Goal: Transaction & Acquisition: Obtain resource

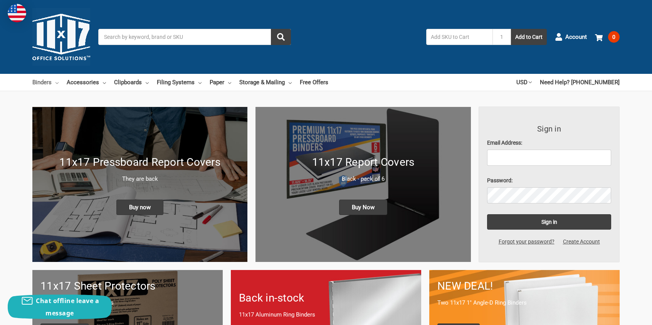
click at [47, 82] on link "Binders" at bounding box center [45, 82] width 26 height 17
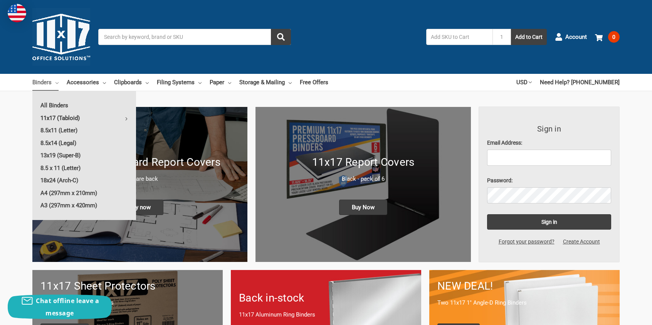
click at [59, 115] on link "11x17 (Tabloid)" at bounding box center [84, 118] width 104 height 12
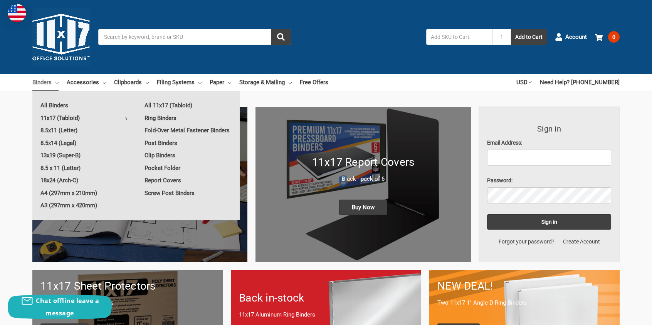
click at [164, 117] on link "Ring Binders" at bounding box center [187, 118] width 103 height 12
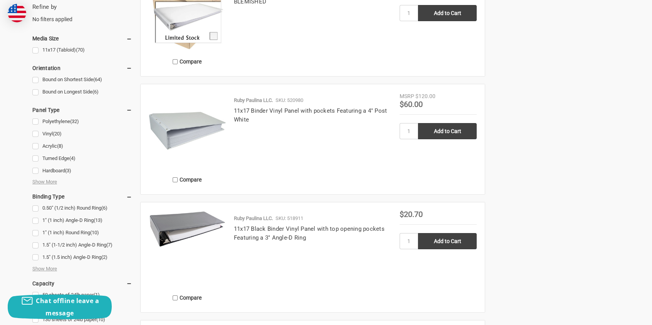
scroll to position [385, 0]
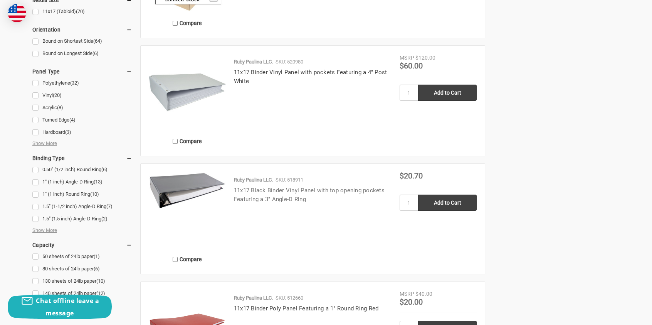
click at [303, 187] on link "11x17 Black Binder Vinyl Panel with top opening pockets Featuring a 3" Angle-D …" at bounding box center [309, 195] width 151 height 16
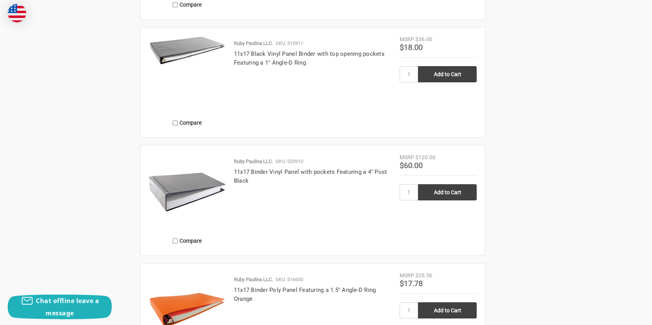
scroll to position [1347, 0]
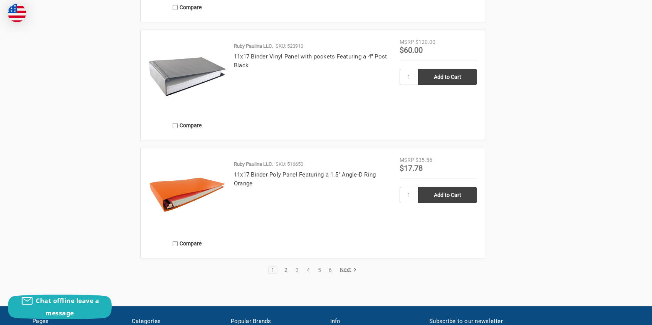
click at [284, 270] on link "2" at bounding box center [286, 270] width 8 height 5
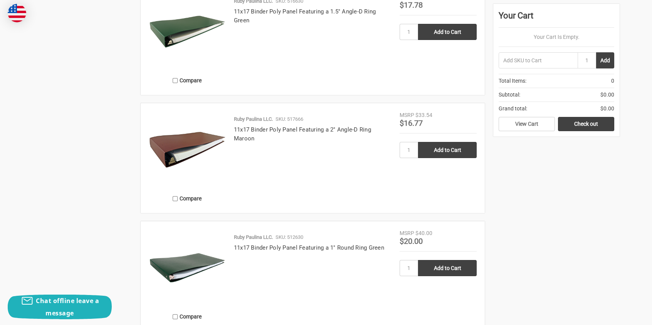
scroll to position [1310, 0]
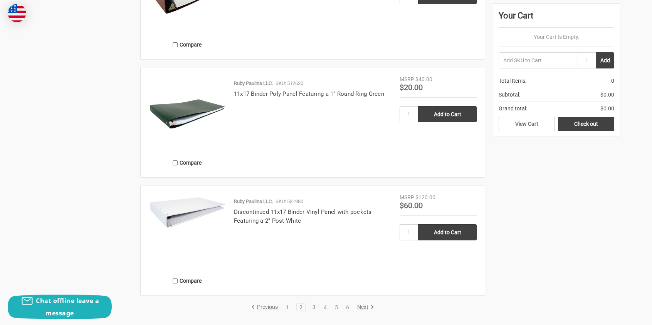
click at [316, 308] on link "3" at bounding box center [314, 307] width 8 height 5
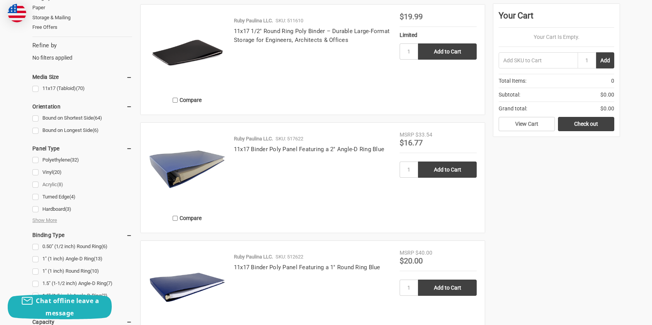
scroll to position [347, 0]
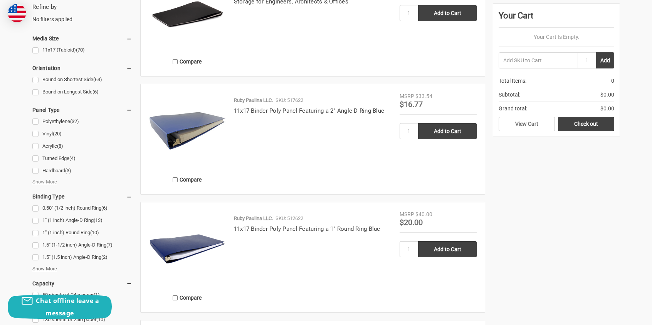
click at [40, 270] on span "Show More" at bounding box center [44, 269] width 25 height 8
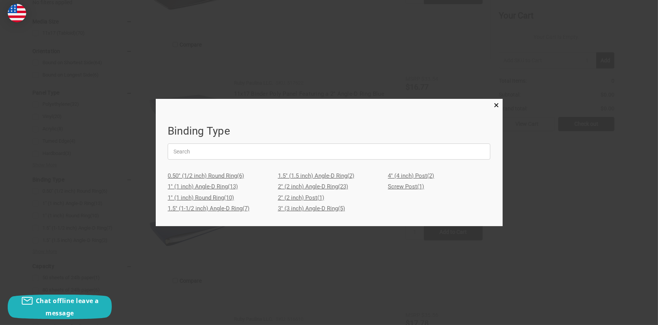
click at [315, 208] on link "3" (3 inch) Angle-D Ring (5)" at bounding box center [329, 208] width 102 height 11
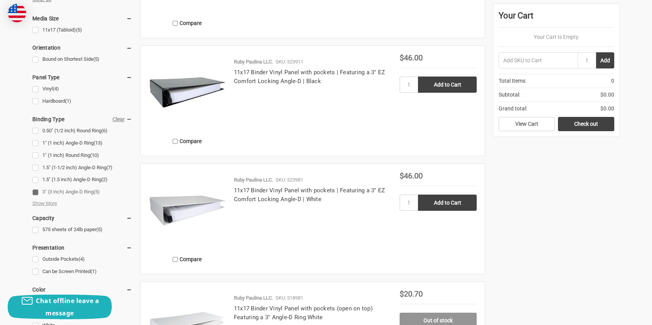
scroll to position [462, 0]
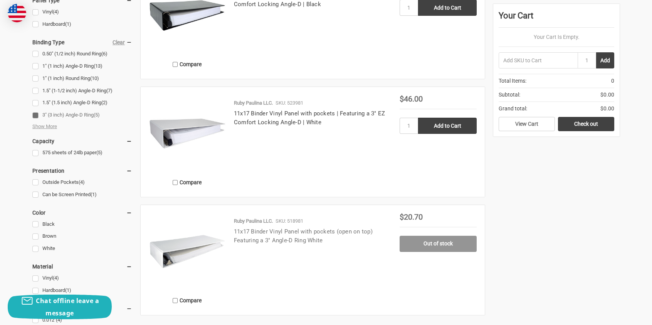
click at [310, 235] on link "11x17 Binder Vinyl Panel with pockets (open on top) Featuring a 3" Angle-D Ring…" at bounding box center [303, 236] width 139 height 16
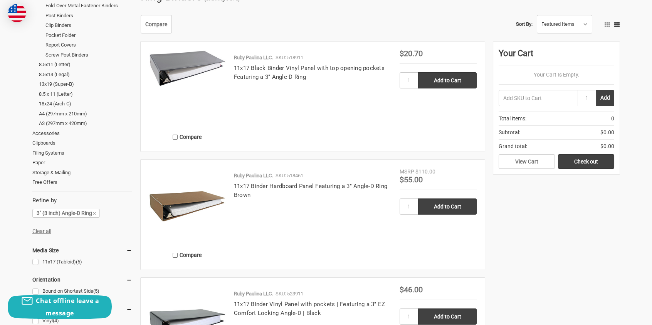
scroll to position [114, 0]
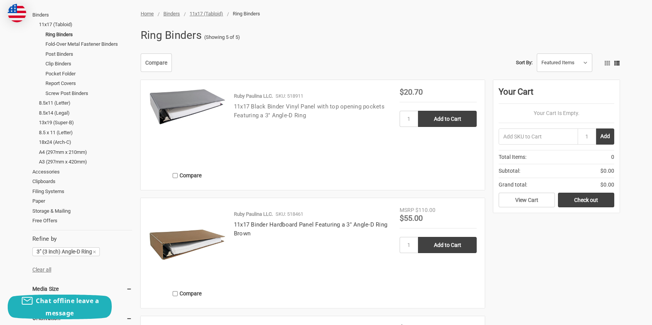
click at [264, 107] on link "11x17 Black Binder Vinyl Panel with top opening pockets Featuring a 3" Angle-D …" at bounding box center [309, 111] width 151 height 16
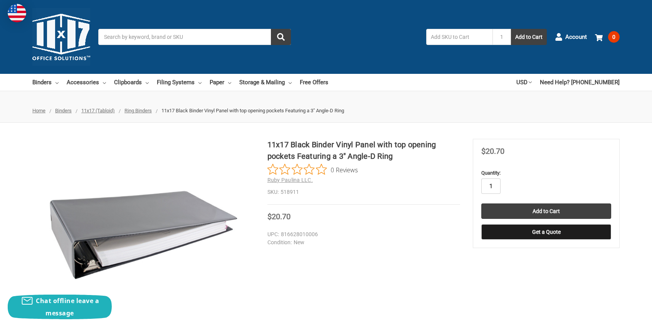
click at [493, 183] on input "1" at bounding box center [490, 186] width 19 height 15
type input "15"
click at [549, 228] on button "Get a Quote" at bounding box center [546, 232] width 130 height 15
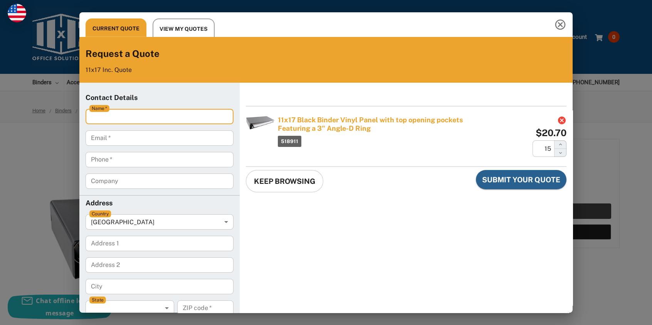
click at [160, 119] on input "Name   *" at bounding box center [160, 116] width 148 height 15
type input "[PERSON_NAME]"
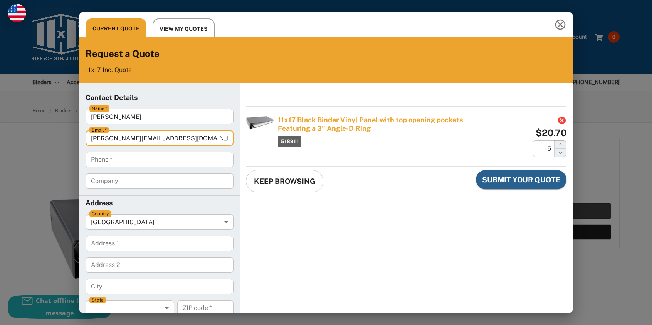
type input "[PERSON_NAME][EMAIL_ADDRESS][DOMAIN_NAME]"
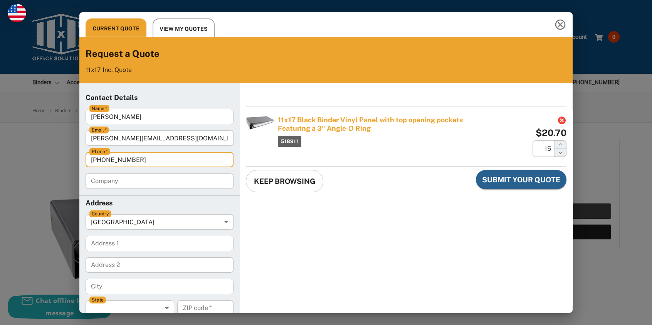
type input "[PHONE_NUMBER]"
click at [111, 182] on input "Company" at bounding box center [160, 181] width 148 height 15
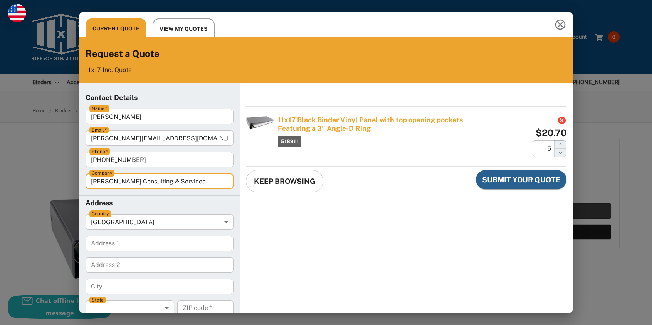
scroll to position [39, 0]
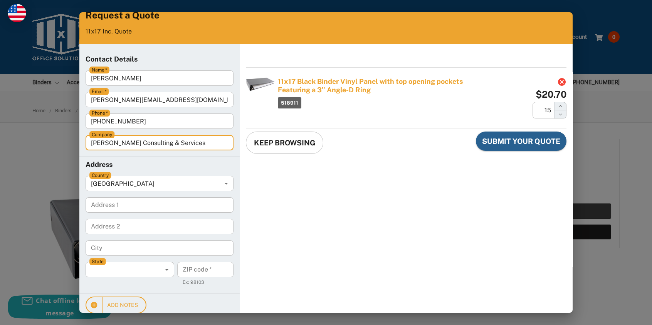
type input "[PERSON_NAME] Consulting & Services"
click at [115, 206] on 1 "Address 1" at bounding box center [160, 205] width 148 height 15
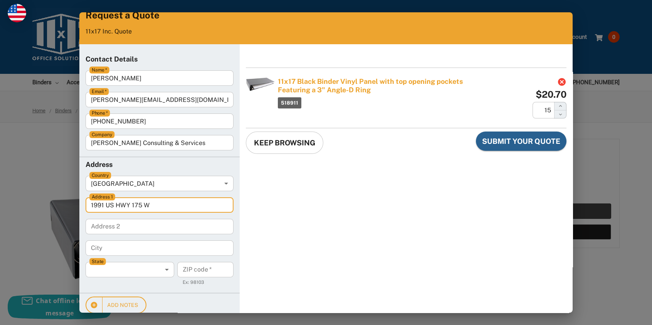
type 1 "1991 US HWY 175 W"
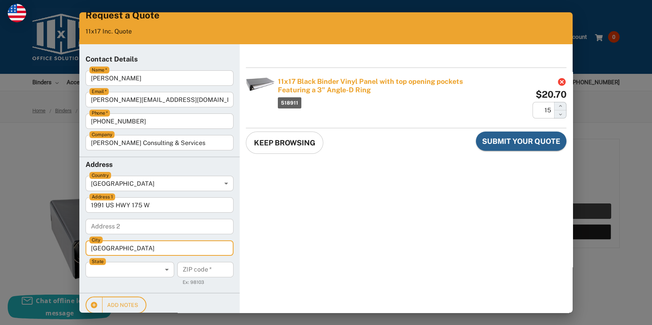
type input "[GEOGRAPHIC_DATA]"
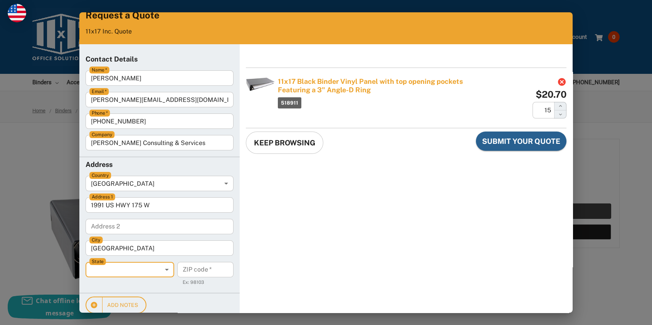
click at [165, 271] on body "Current Quote View My Quotes Request a Quote 11x17 Inc. Quote Contact Details N…" at bounding box center [326, 162] width 646 height 319
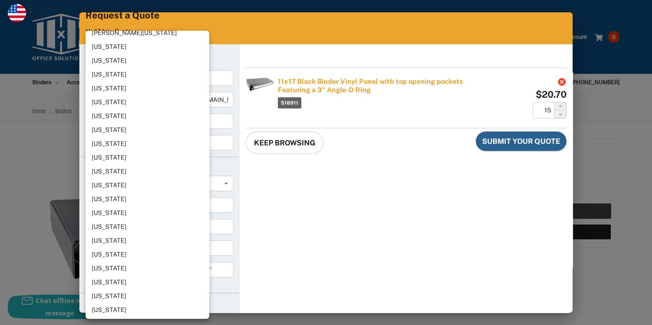
scroll to position [632, 0]
click at [103, 198] on li "[US_STATE]" at bounding box center [150, 199] width 129 height 14
type input "[US_STATE]"
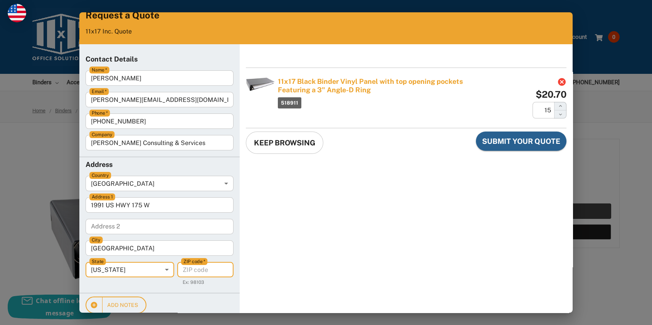
click at [195, 267] on code "ZIP code   *" at bounding box center [205, 269] width 56 height 15
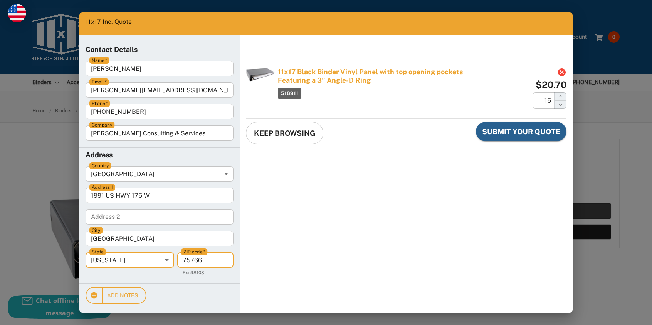
type code "75766"
click at [124, 294] on span "Add Notes" at bounding box center [116, 296] width 44 height 10
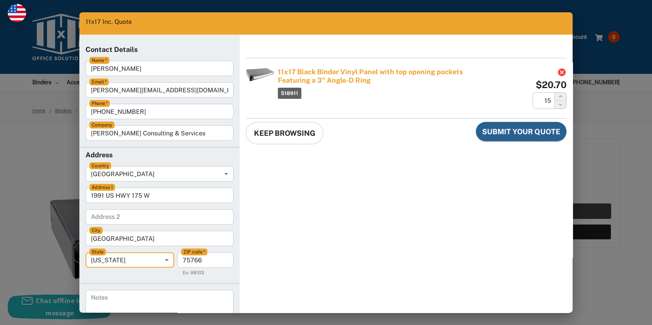
click at [124, 302] on textarea "Notes" at bounding box center [159, 305] width 137 height 22
type textarea "Do you have these in white?"
click at [523, 136] on span "Submit Your Quote" at bounding box center [521, 132] width 78 height 10
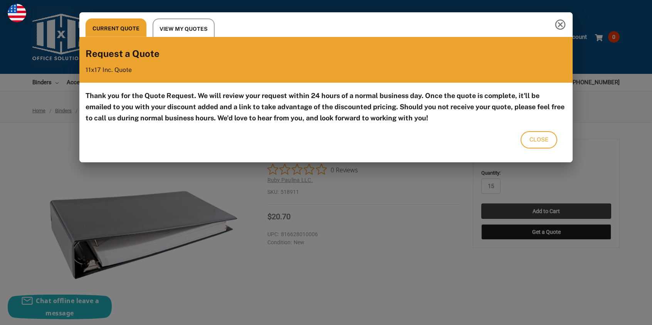
scroll to position [0, 0]
click at [547, 134] on button "Close" at bounding box center [538, 139] width 37 height 17
